Goal: Information Seeking & Learning: Learn about a topic

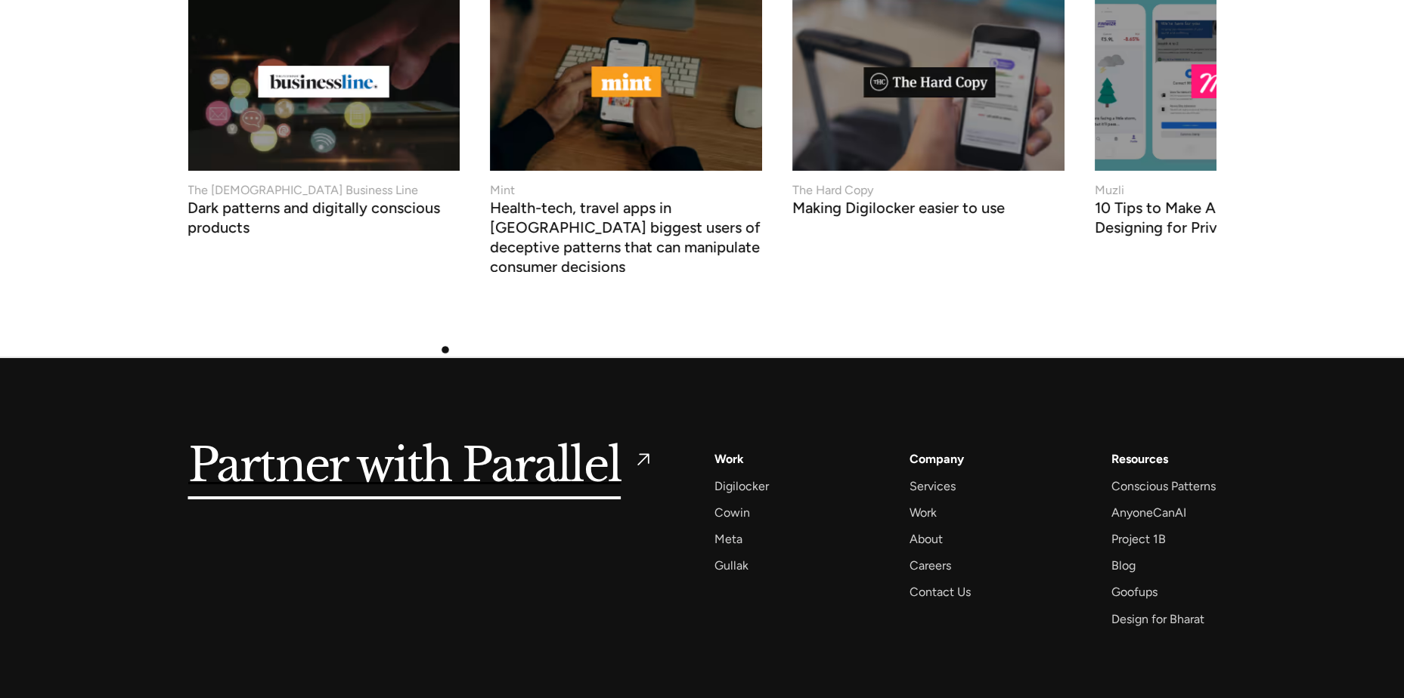
scroll to position [5798, 0]
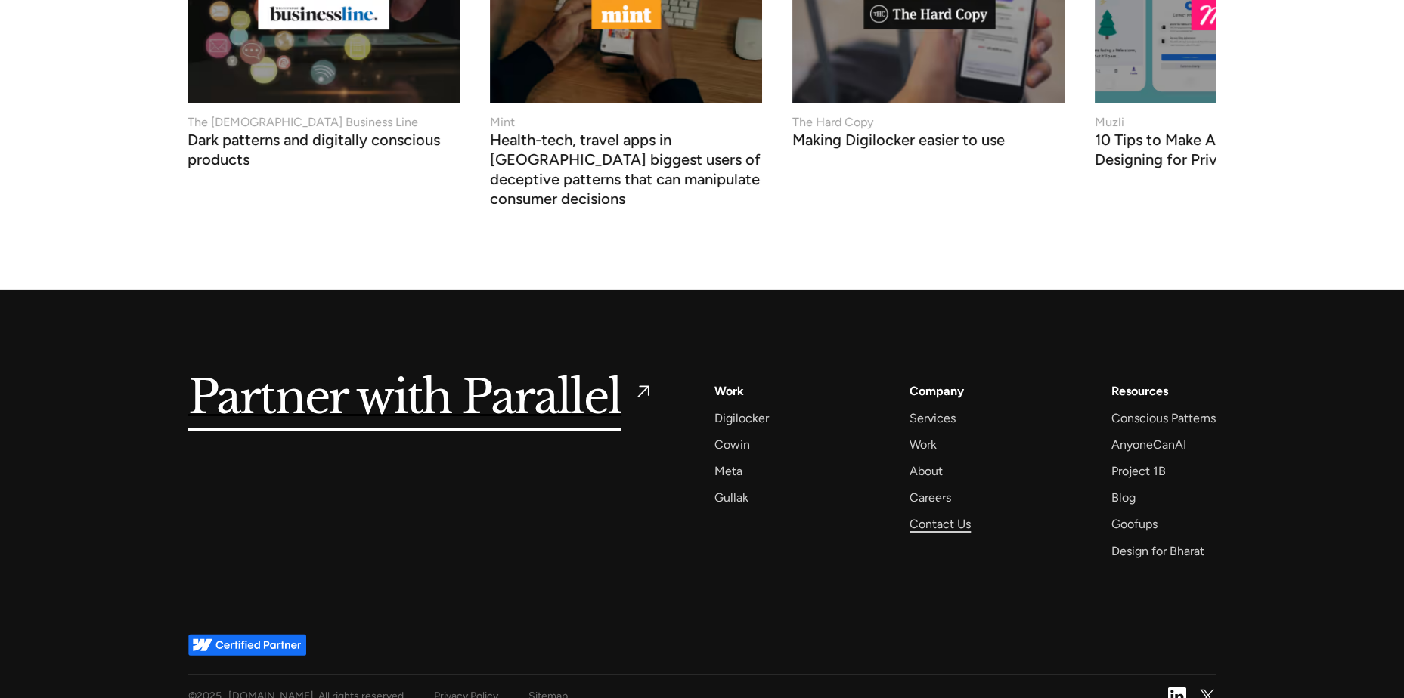
click at [942, 514] on div "Contact Us" at bounding box center [939, 524] width 61 height 20
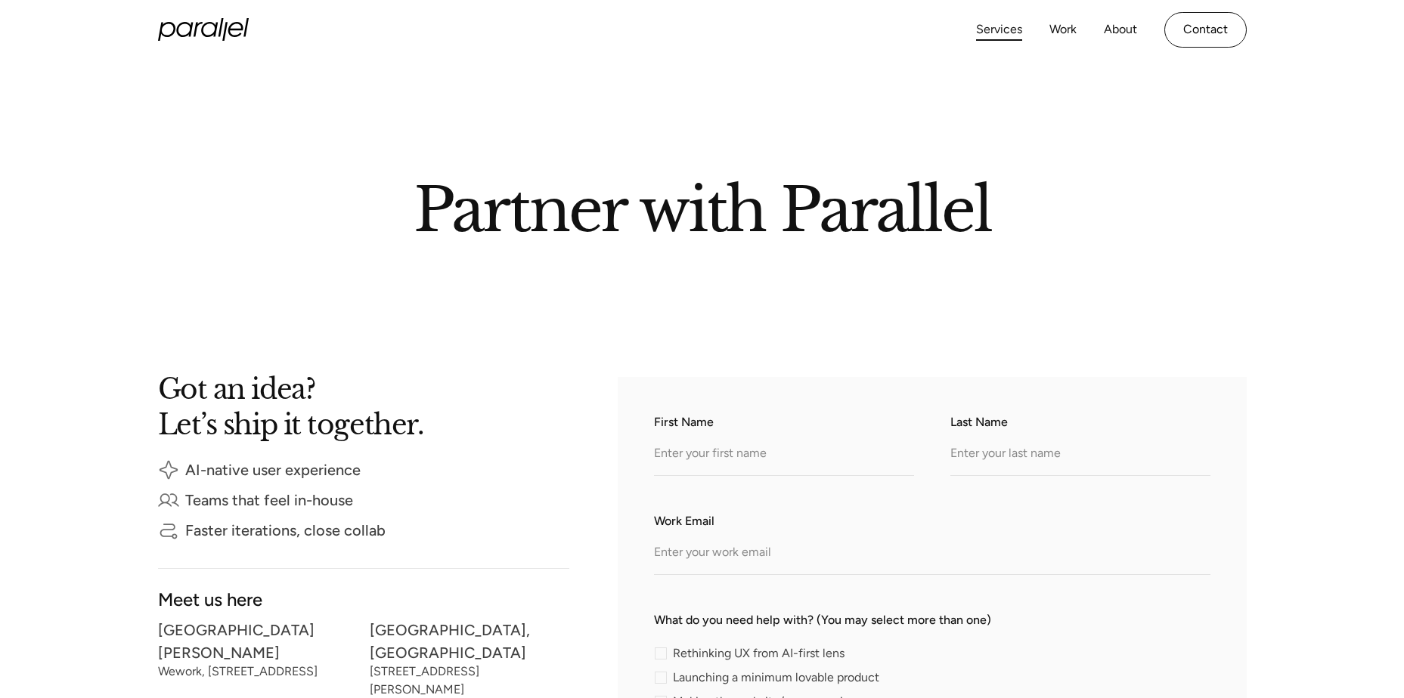
click at [989, 33] on link "Services" at bounding box center [999, 30] width 46 height 22
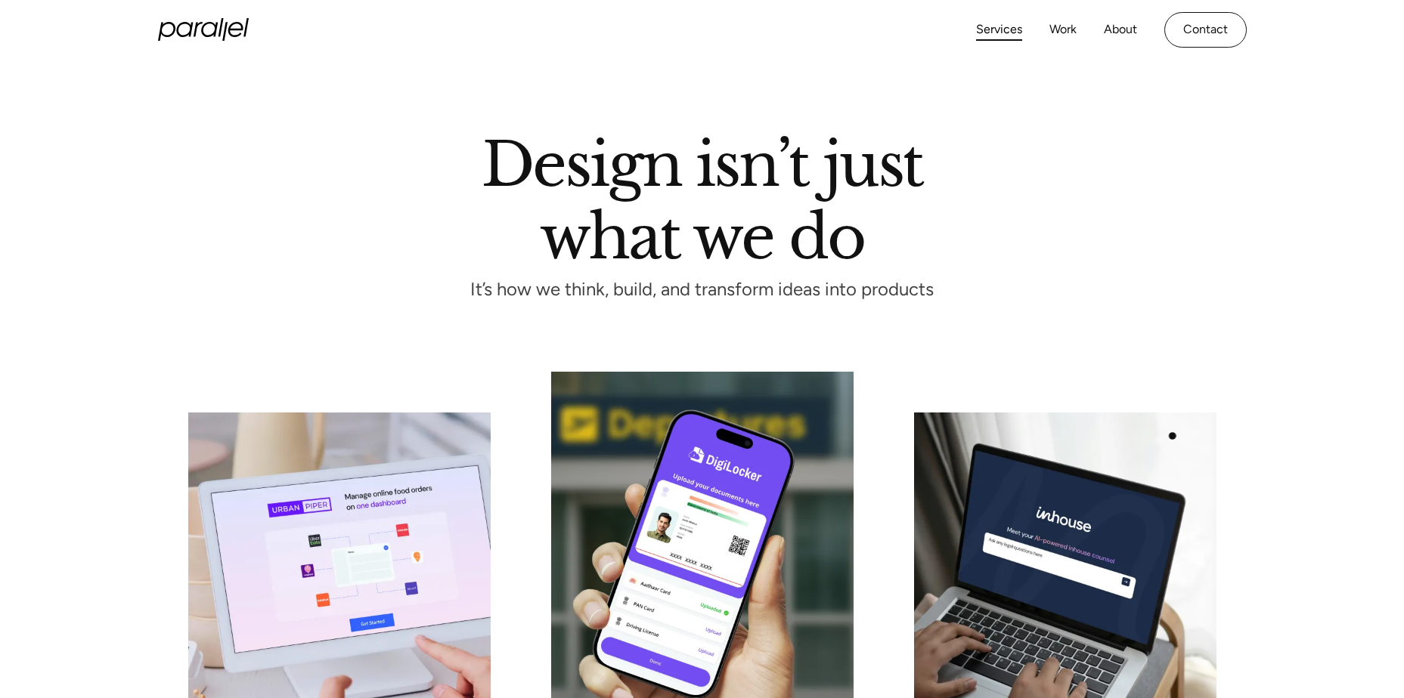
click at [1175, 437] on img at bounding box center [1065, 576] width 302 height 327
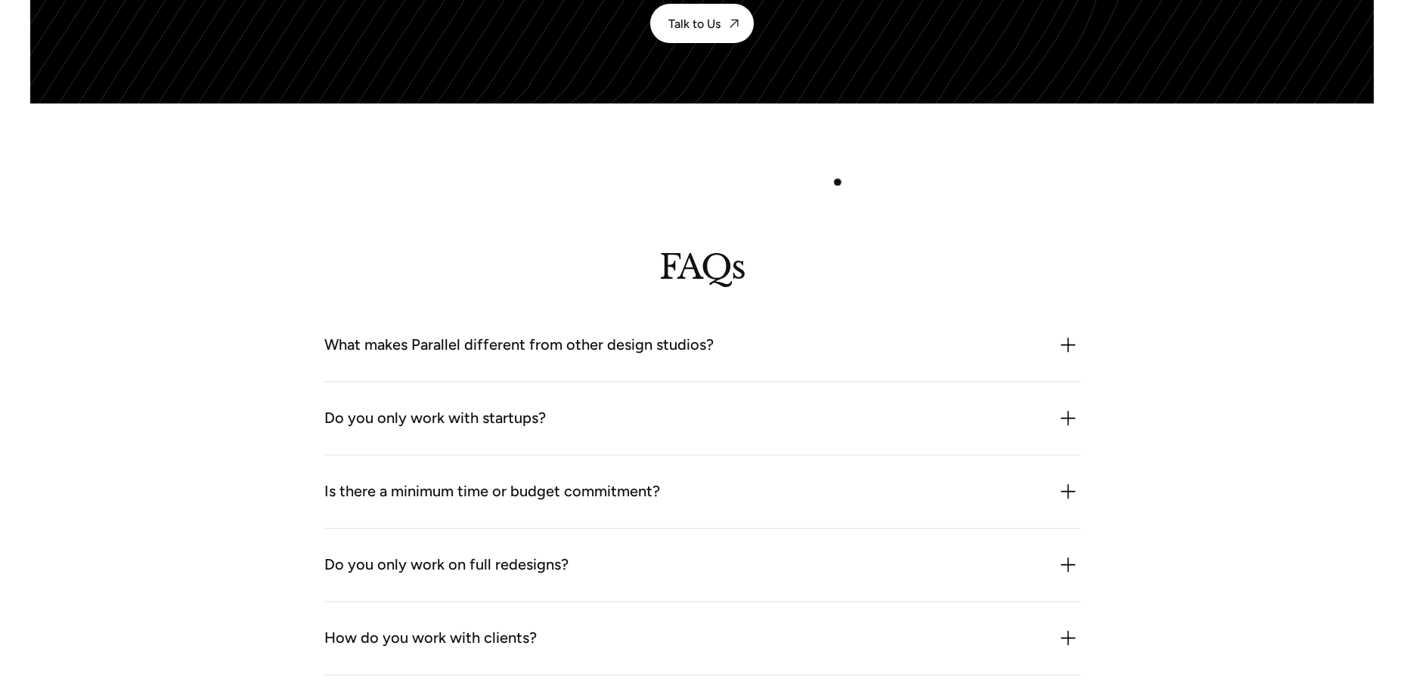
scroll to position [4230, 0]
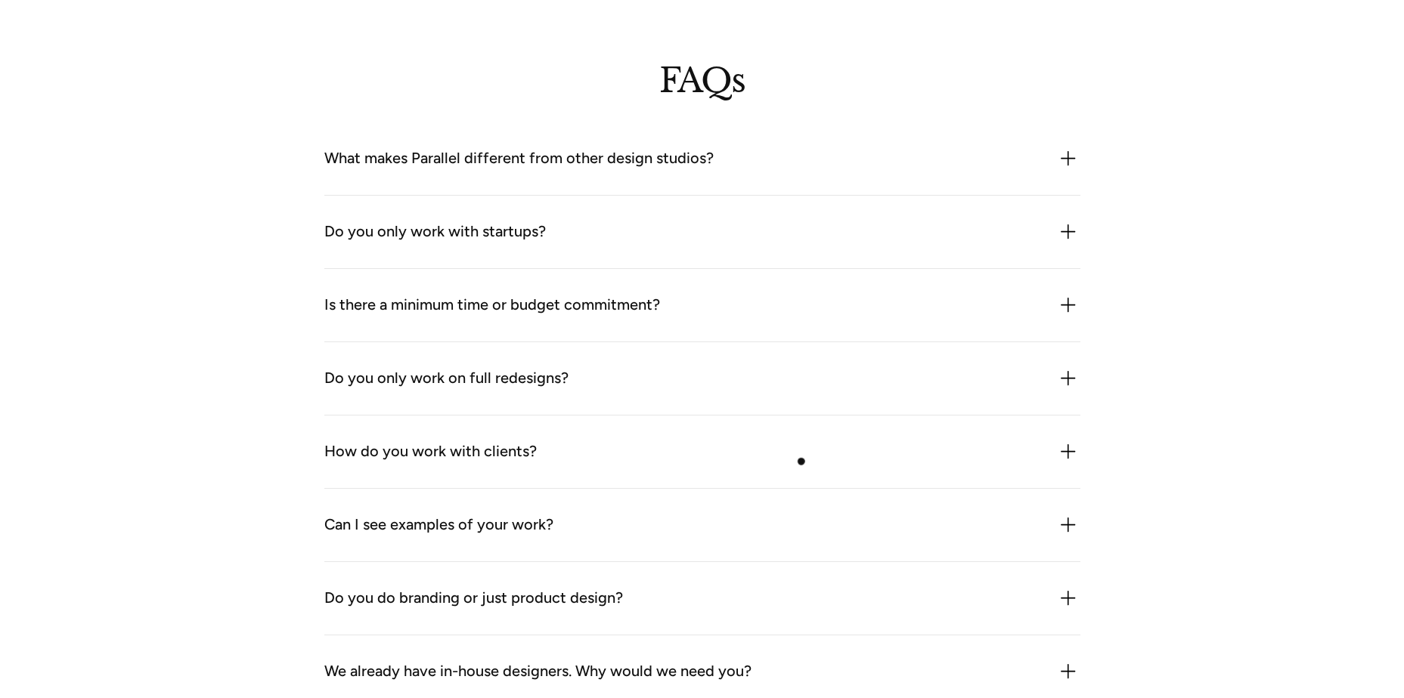
click at [786, 463] on div "How do you work with clients?" at bounding box center [702, 452] width 756 height 24
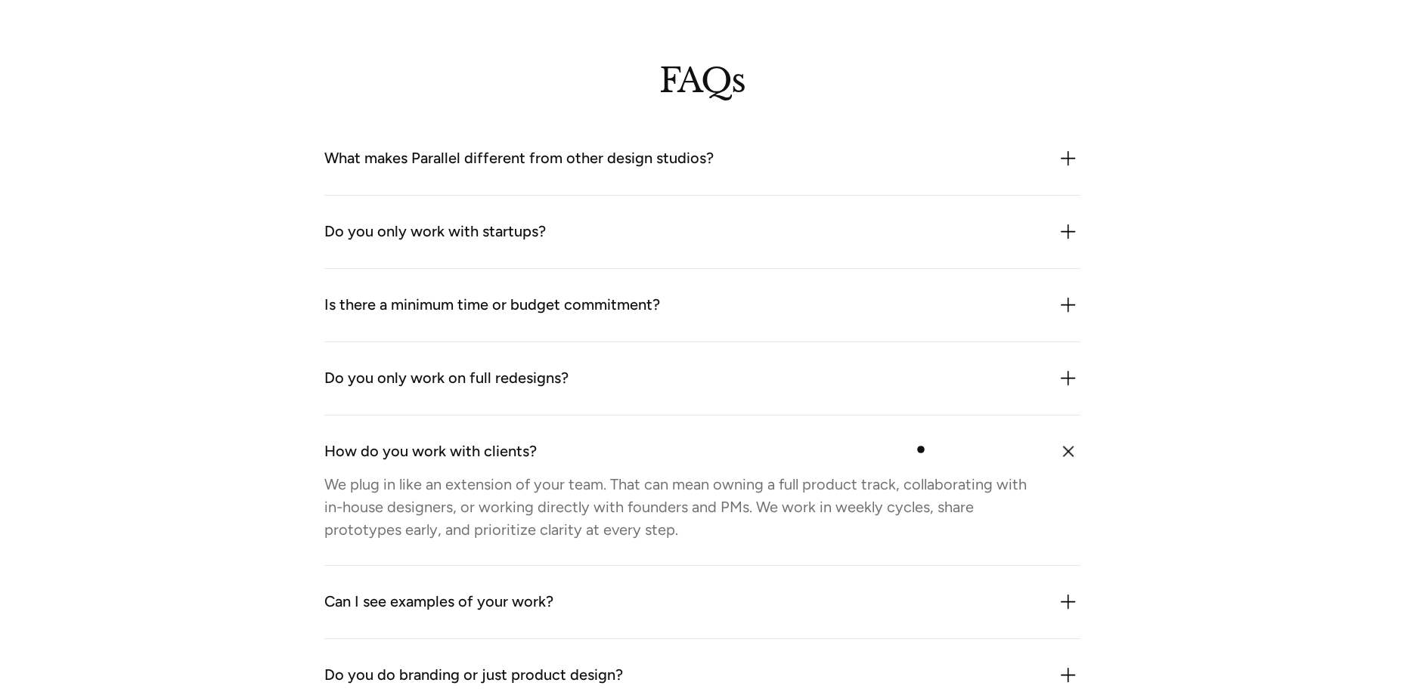
click at [921, 450] on div "How do you work with clients?" at bounding box center [702, 452] width 756 height 24
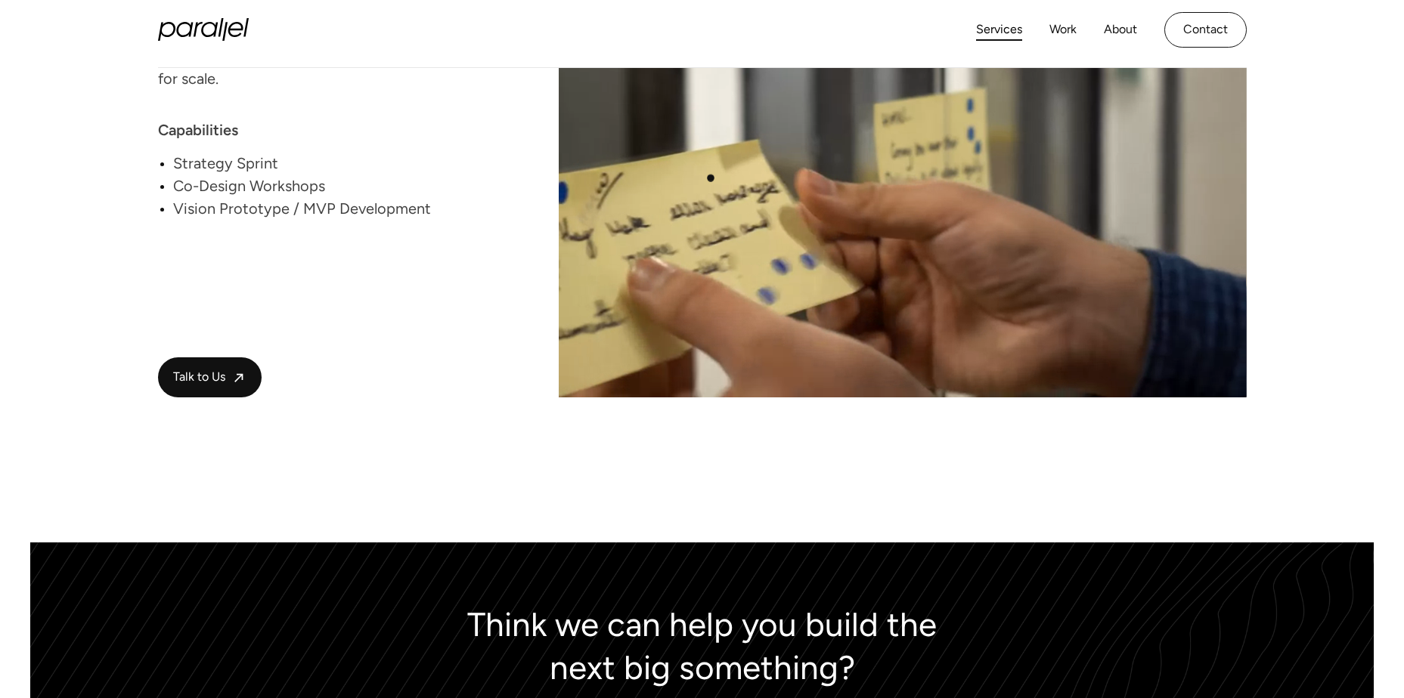
scroll to position [3323, 0]
